Goal: Information Seeking & Learning: Learn about a topic

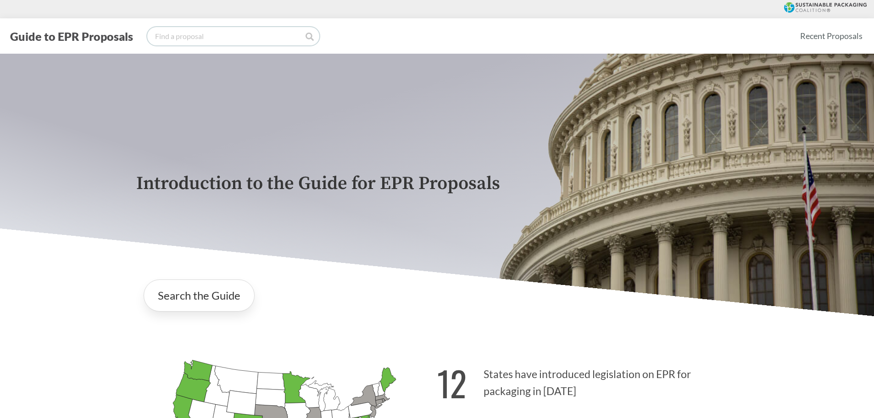
click at [235, 44] on input "search" at bounding box center [233, 36] width 172 height 18
click at [218, 291] on link "Search the Guide" at bounding box center [199, 295] width 111 height 32
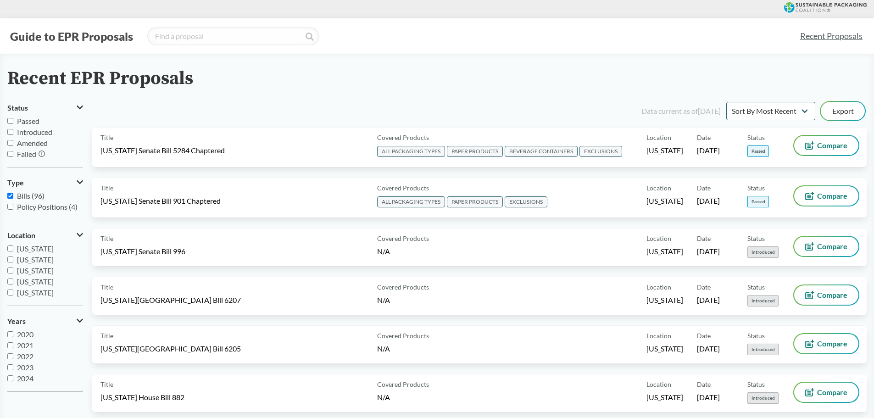
scroll to position [138, 0]
click at [45, 279] on span "[US_STATE]" at bounding box center [35, 275] width 37 height 9
click at [13, 279] on input "[US_STATE]" at bounding box center [10, 276] width 6 height 6
checkbox input "true"
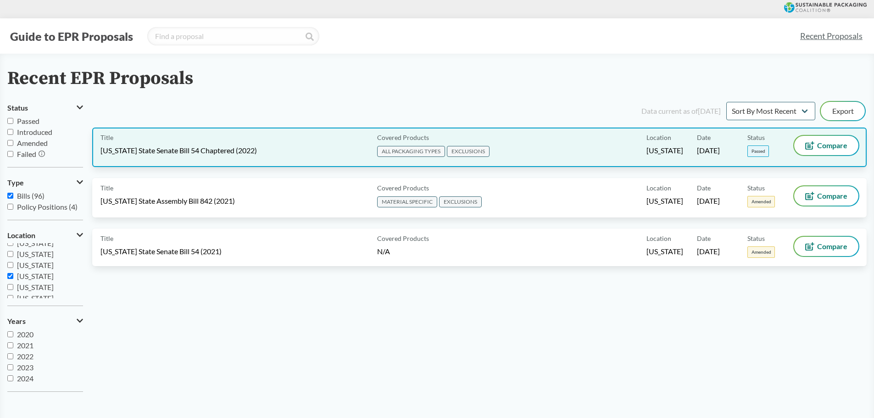
click at [171, 148] on span "[US_STATE] State Senate Bill 54 Chaptered (2022)" at bounding box center [178, 150] width 156 height 10
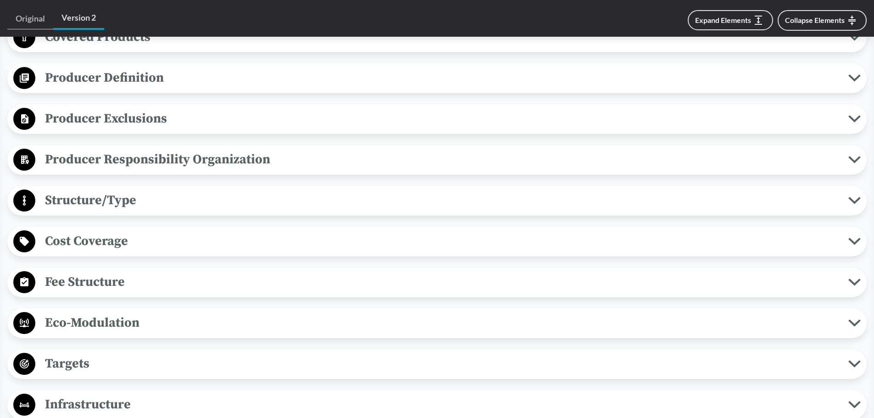
scroll to position [367, 0]
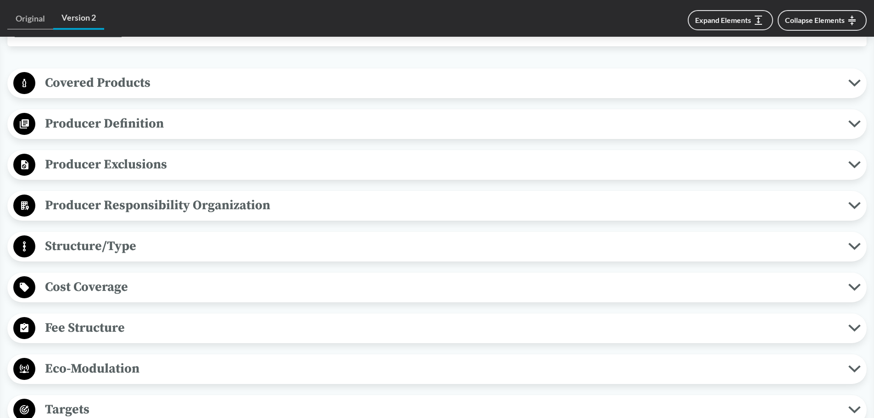
click at [164, 113] on span "Producer Definition" at bounding box center [441, 123] width 813 height 21
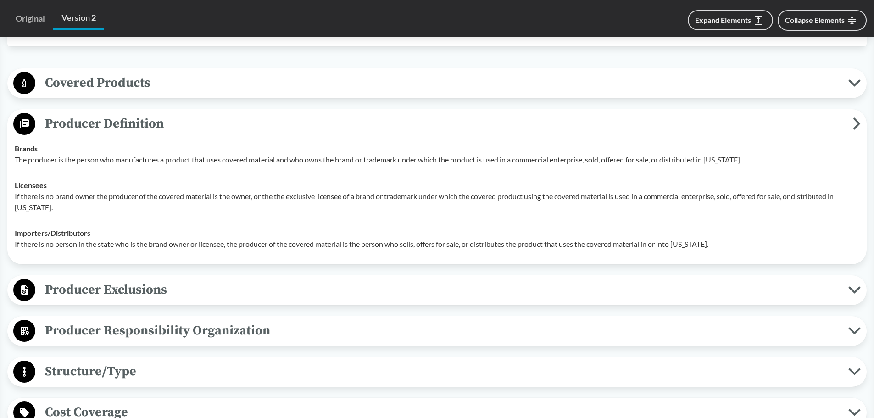
click at [163, 114] on span "Producer Definition" at bounding box center [443, 123] width 817 height 21
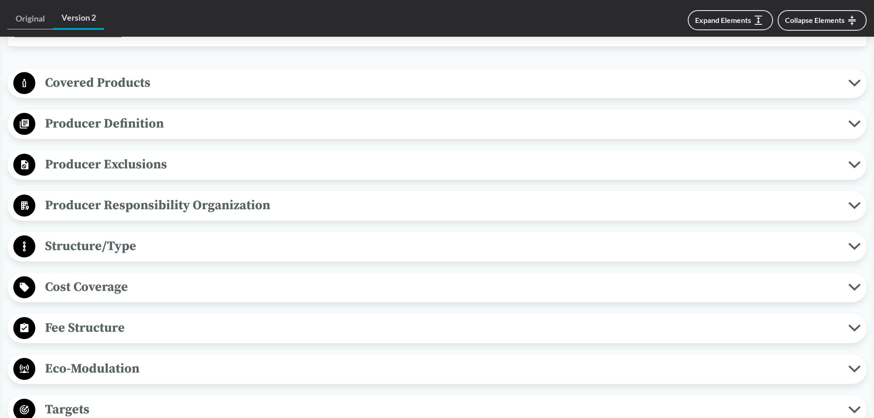
click at [179, 169] on span "Producer Exclusions" at bounding box center [441, 164] width 813 height 21
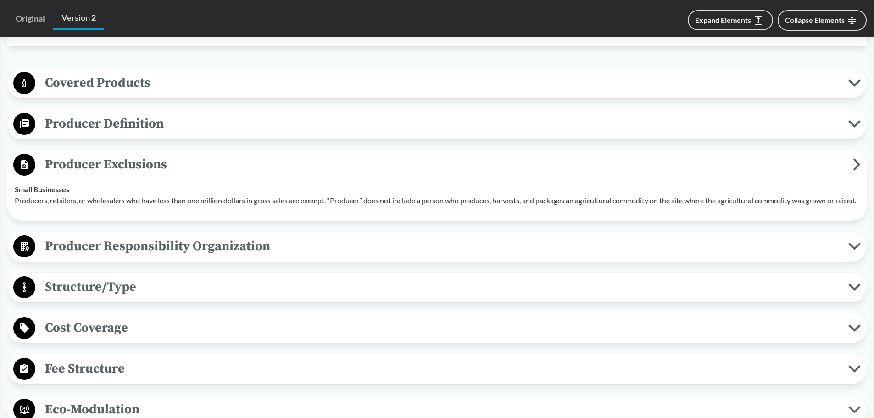
click at [179, 169] on span "Producer Exclusions" at bounding box center [443, 164] width 817 height 21
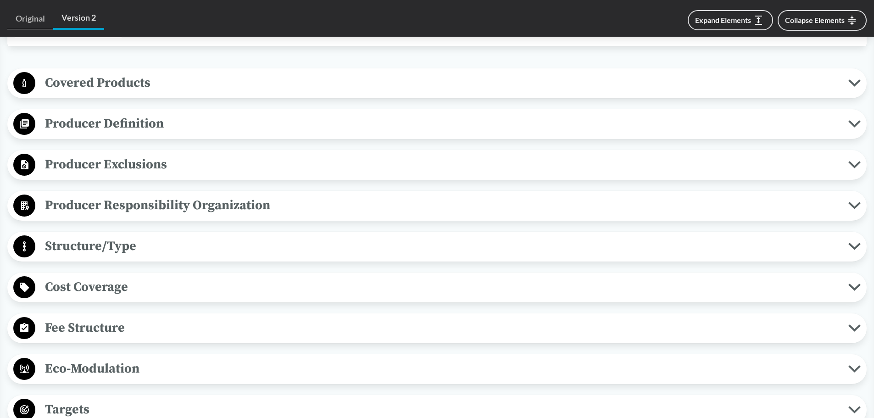
click at [178, 83] on span "Covered Products" at bounding box center [441, 82] width 813 height 21
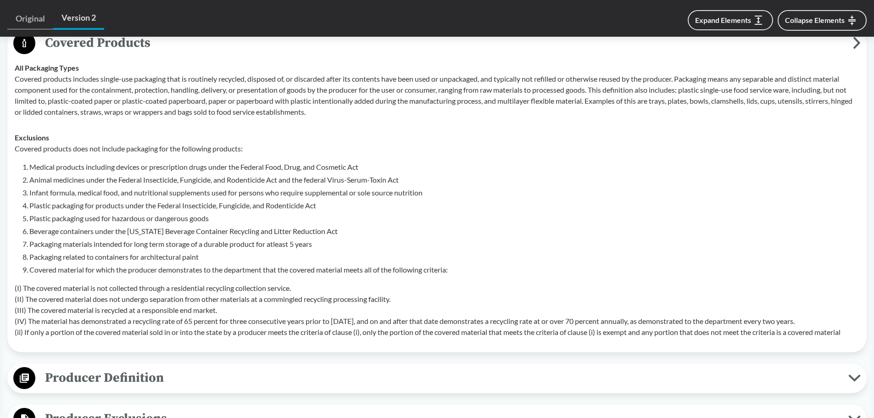
scroll to position [459, 0]
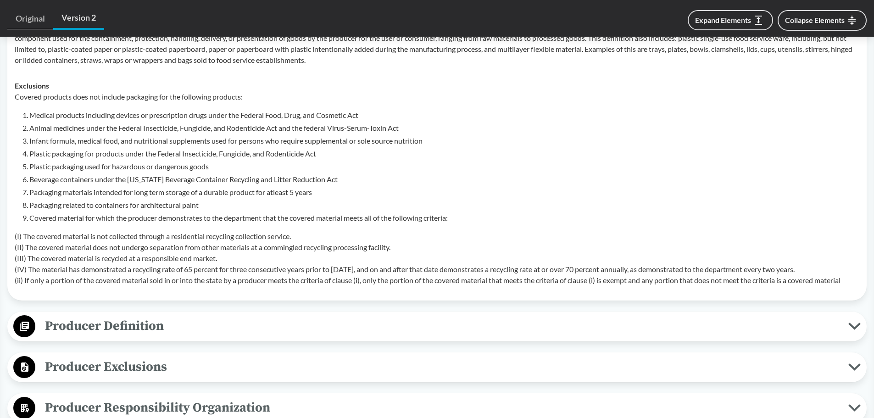
click at [82, 150] on li "Plastic packaging for products under the Federal Insecticide, Fungicide, and Ro…" at bounding box center [443, 153] width 829 height 11
drag, startPoint x: 25, startPoint y: 192, endPoint x: 322, endPoint y: 193, distance: 297.1
click at [322, 193] on li "Packaging materials intended for long term storage of a durable product for atl…" at bounding box center [443, 192] width 829 height 11
click at [163, 231] on p "(I) The covered material is not collected through a residential recycling colle…" at bounding box center [437, 258] width 844 height 55
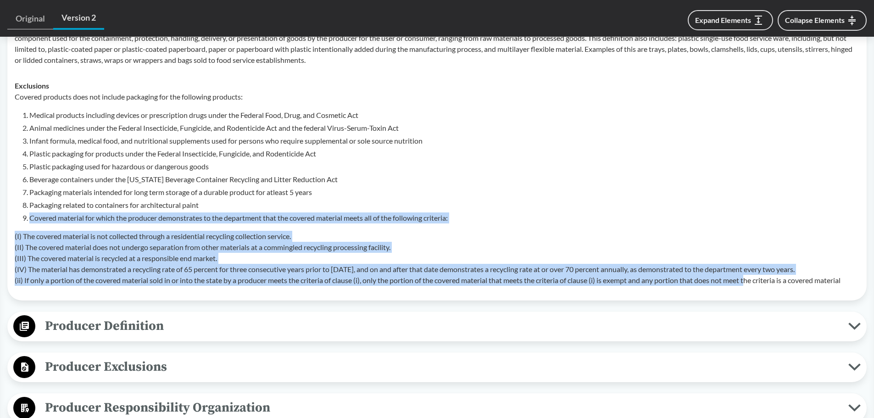
drag, startPoint x: 30, startPoint y: 221, endPoint x: 753, endPoint y: 279, distance: 724.9
click at [753, 279] on div "Covered products does not include packaging for the following products: Medical…" at bounding box center [437, 188] width 844 height 194
click at [698, 281] on p "(I) The covered material is not collected through a residential recycling colle…" at bounding box center [437, 258] width 844 height 55
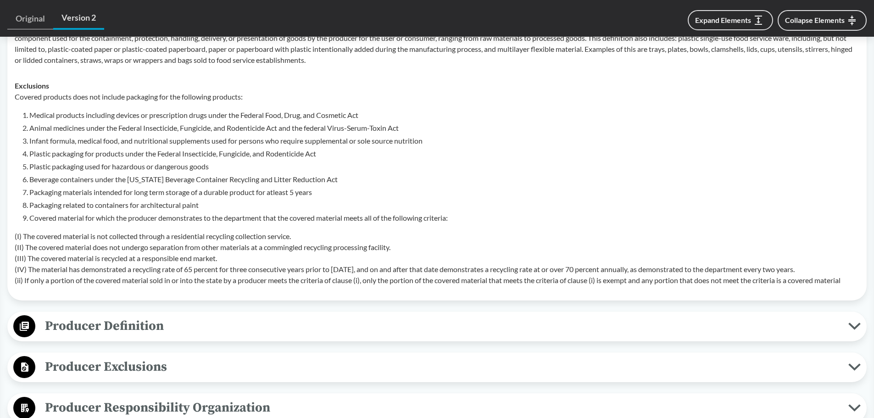
click at [164, 229] on div "Covered products does not include packaging for the following products: Medical…" at bounding box center [437, 188] width 844 height 194
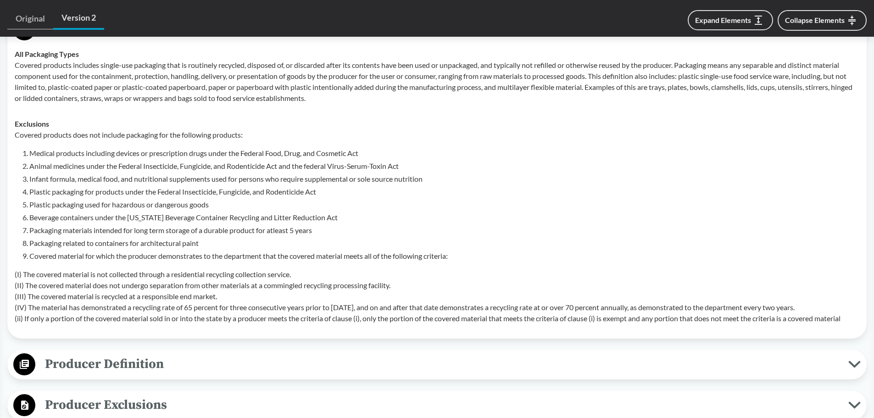
scroll to position [504, 0]
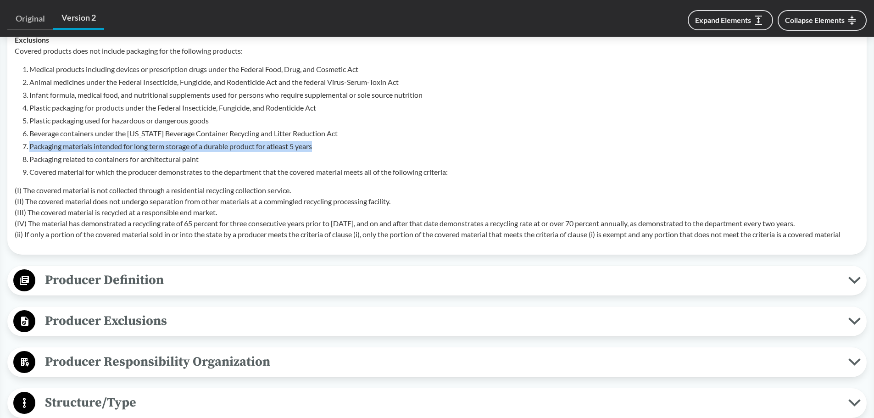
drag, startPoint x: 28, startPoint y: 149, endPoint x: 316, endPoint y: 142, distance: 287.6
click at [316, 142] on li "Packaging materials intended for long term storage of a durable product for atl…" at bounding box center [443, 146] width 829 height 11
click at [233, 157] on li "Packaging related to containers for architectural paint" at bounding box center [443, 159] width 829 height 11
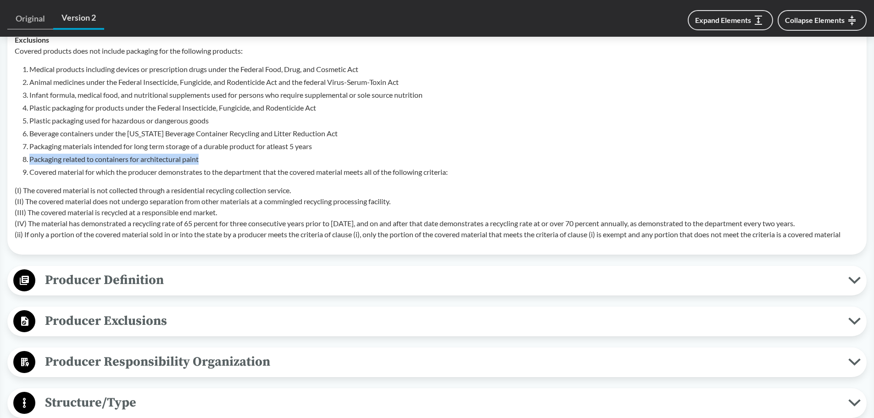
drag, startPoint x: 224, startPoint y: 159, endPoint x: 25, endPoint y: 157, distance: 199.5
click at [29, 157] on li "Packaging related to containers for architectural paint" at bounding box center [443, 159] width 829 height 11
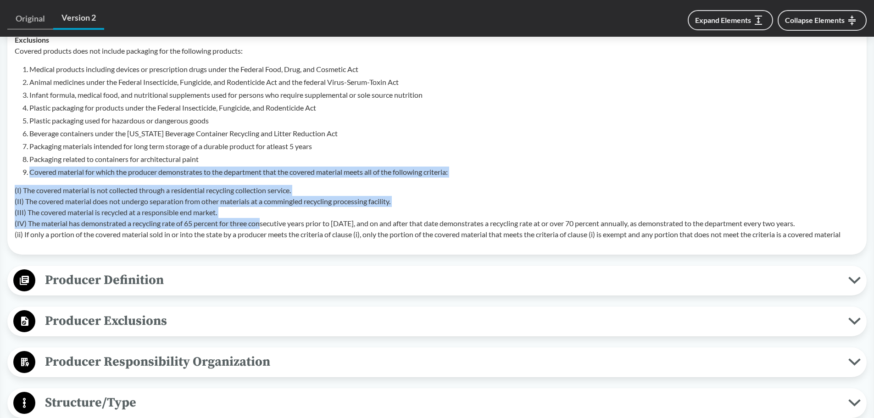
drag, startPoint x: 17, startPoint y: 171, endPoint x: 265, endPoint y: 227, distance: 254.2
click at [265, 227] on div "Covered products does not include packaging for the following products: Medical…" at bounding box center [437, 142] width 844 height 194
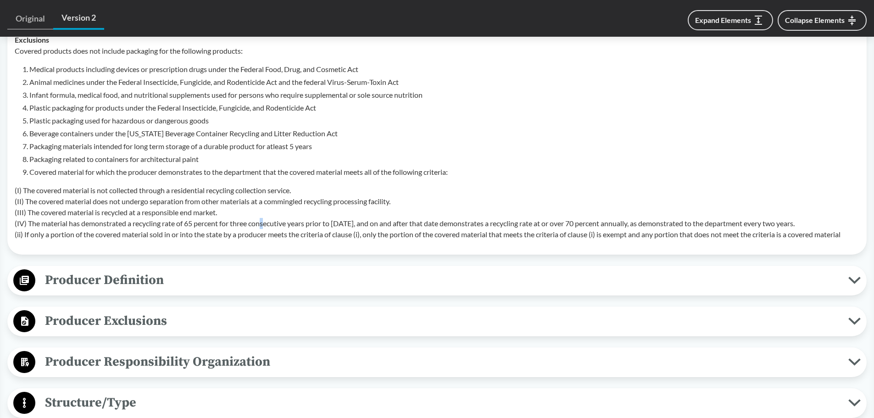
click at [265, 225] on p "(I) The covered material is not collected through a residential recycling colle…" at bounding box center [437, 212] width 844 height 55
